Goal: Task Accomplishment & Management: Manage account settings

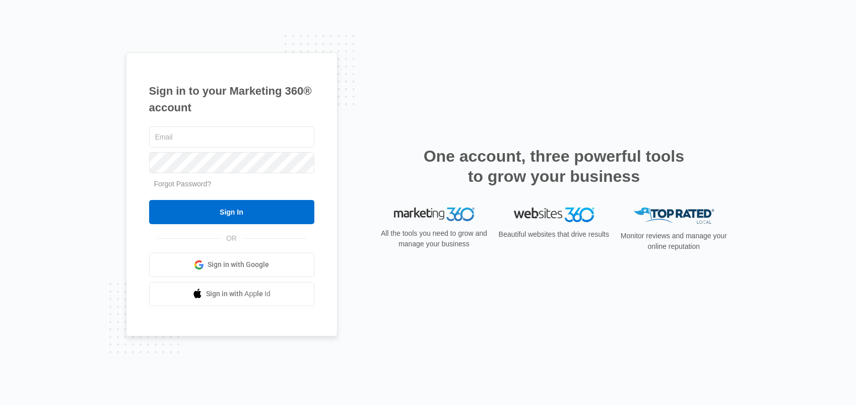
click at [0, 405] on com-1password-button at bounding box center [0, 405] width 0 height 0
type input "[PERSON_NAME][EMAIL_ADDRESS][DOMAIN_NAME]"
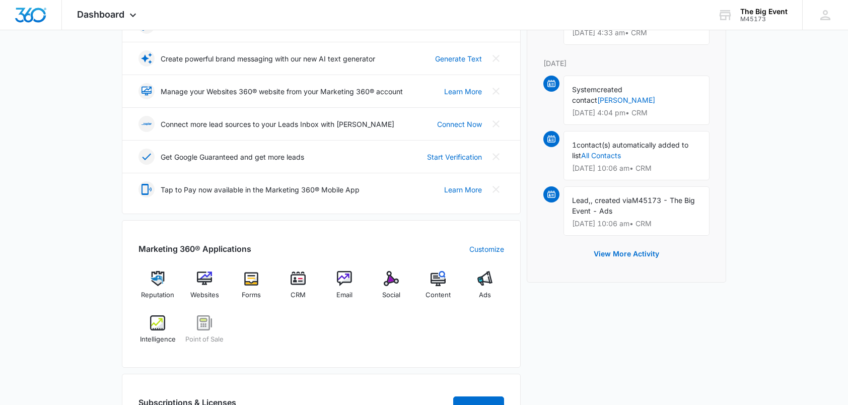
scroll to position [252, 0]
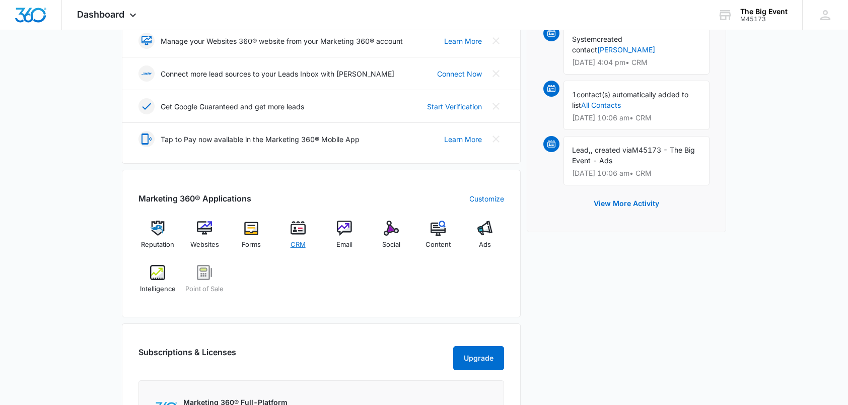
click at [300, 242] on span "CRM" at bounding box center [298, 245] width 15 height 10
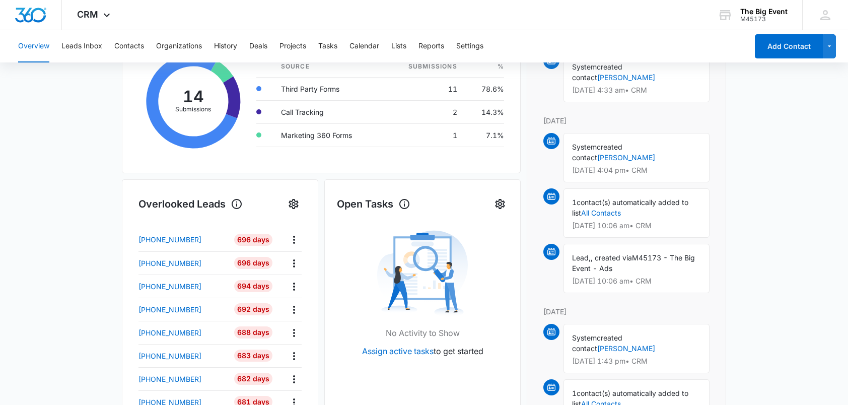
scroll to position [101, 0]
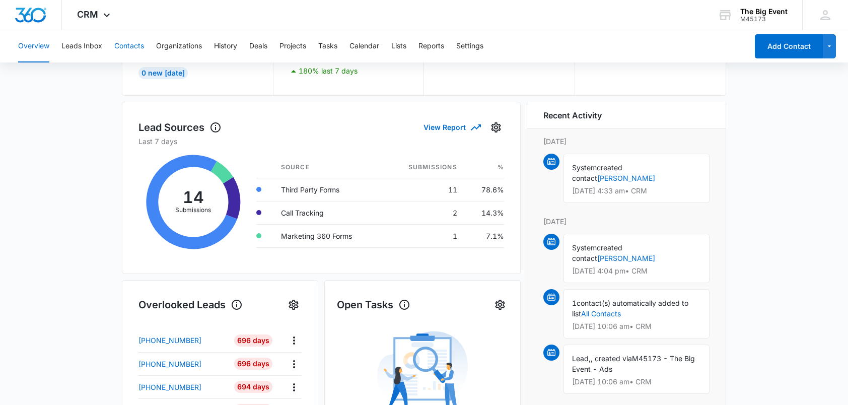
click at [133, 47] on button "Contacts" at bounding box center [129, 46] width 30 height 32
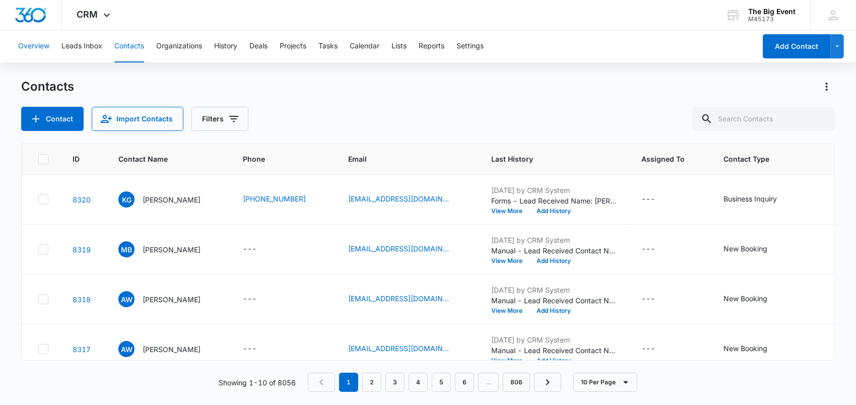
click at [31, 47] on button "Overview" at bounding box center [33, 46] width 31 height 32
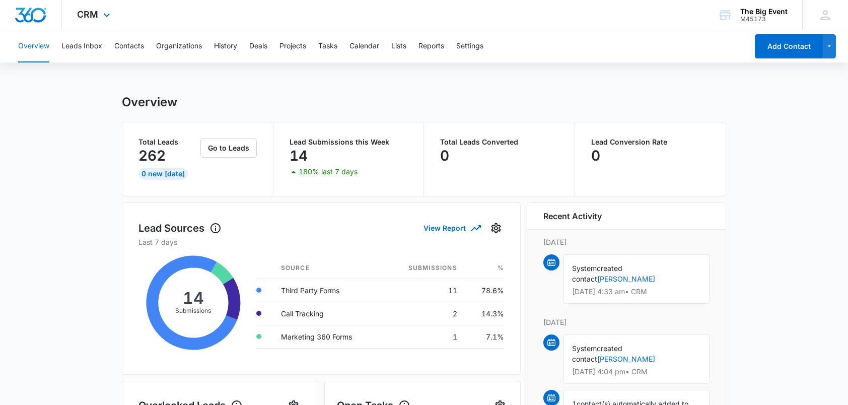
click at [121, 2] on div "CRM Apps Reputation Websites Forms CRM Email Social POS Content Ads Intelligenc…" at bounding box center [95, 15] width 66 height 30
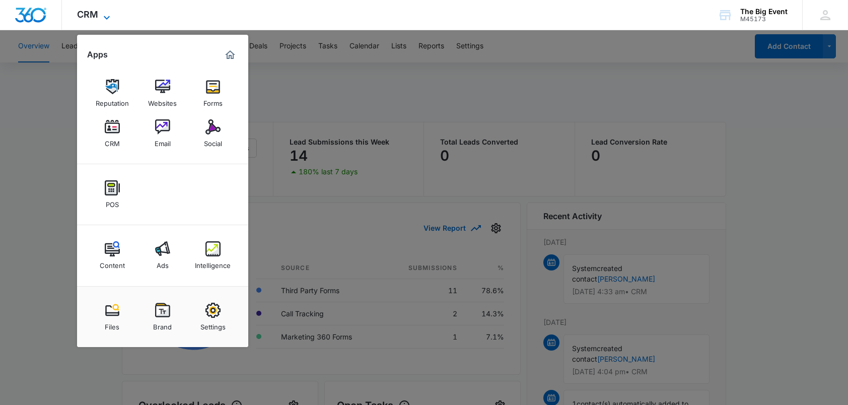
click at [105, 14] on icon at bounding box center [107, 18] width 12 height 12
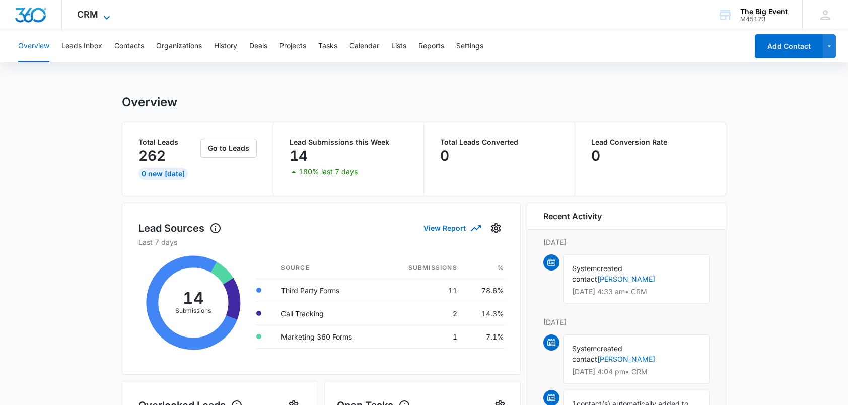
click at [105, 14] on icon at bounding box center [107, 18] width 12 height 12
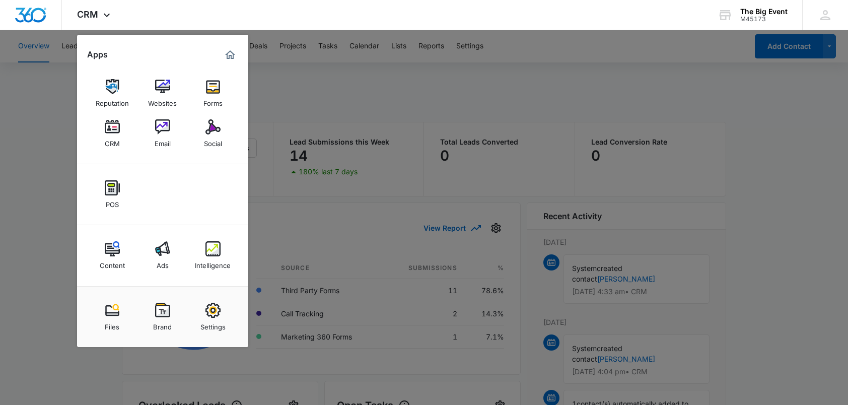
click at [72, 139] on div at bounding box center [424, 202] width 848 height 405
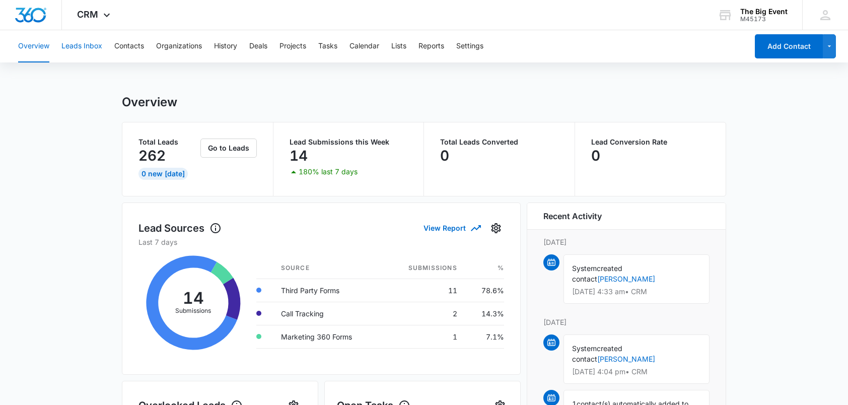
click at [82, 46] on button "Leads Inbox" at bounding box center [81, 46] width 41 height 32
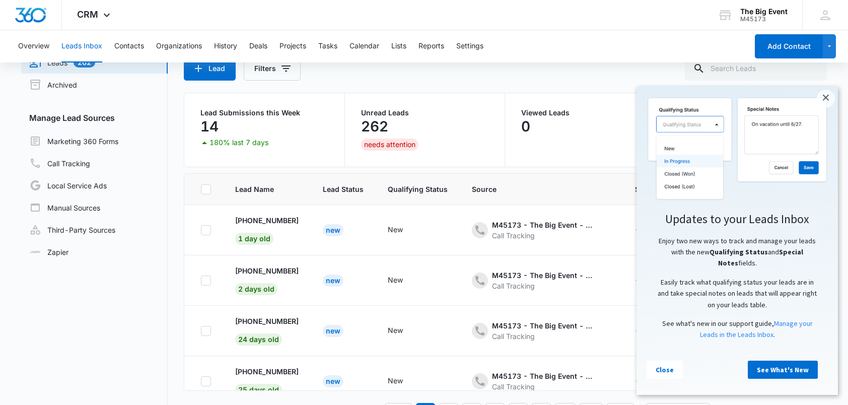
scroll to position [79, 0]
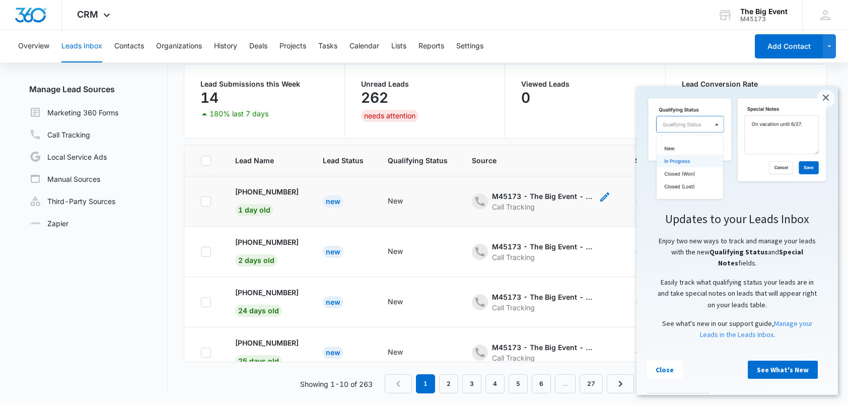
click at [485, 198] on icon "- - Select to Edit Field" at bounding box center [480, 201] width 12 height 12
click at [460, 202] on td "New" at bounding box center [418, 201] width 84 height 50
click at [824, 99] on link "×" at bounding box center [826, 99] width 18 height 18
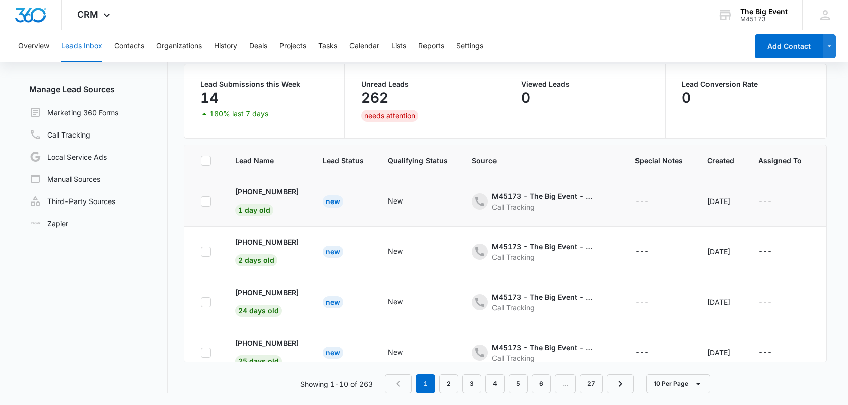
click at [280, 192] on p "[PHONE_NUMBER]" at bounding box center [266, 191] width 63 height 11
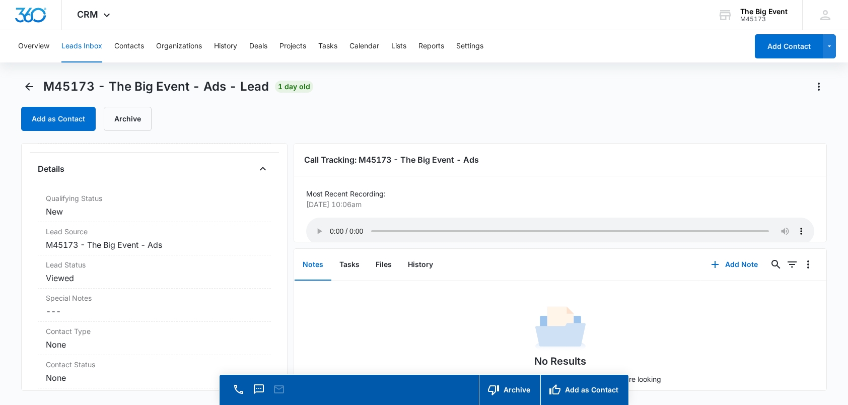
scroll to position [50, 0]
